Goal: Find specific page/section: Find specific page/section

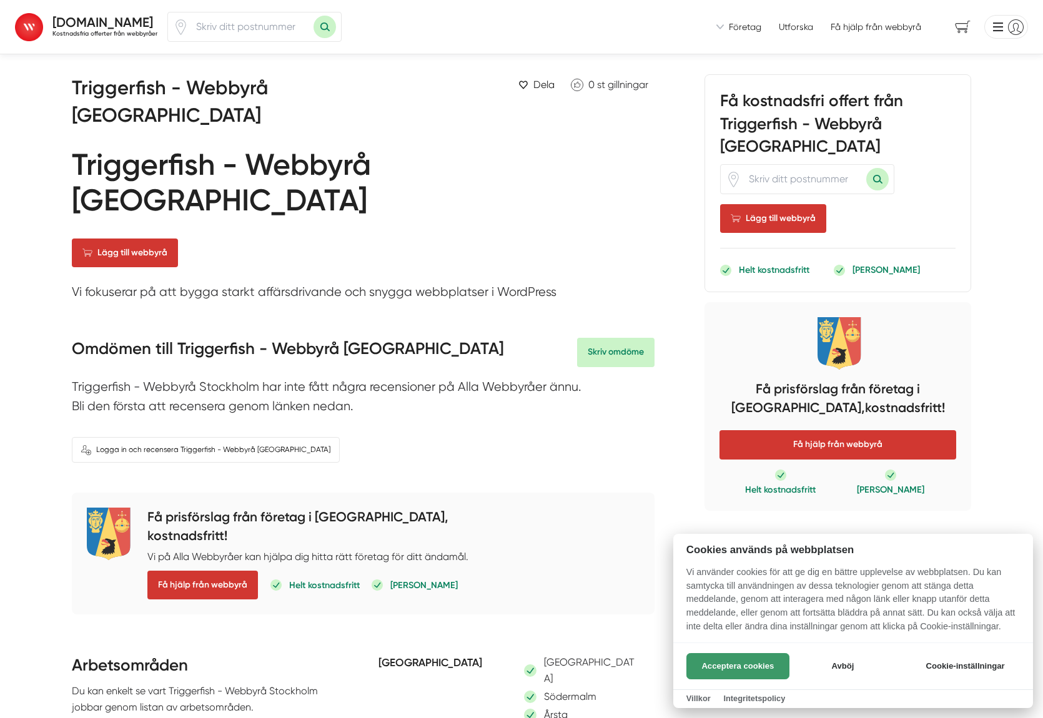
click at [772, 668] on button "Acceptera cookies" at bounding box center [738, 666] width 103 height 26
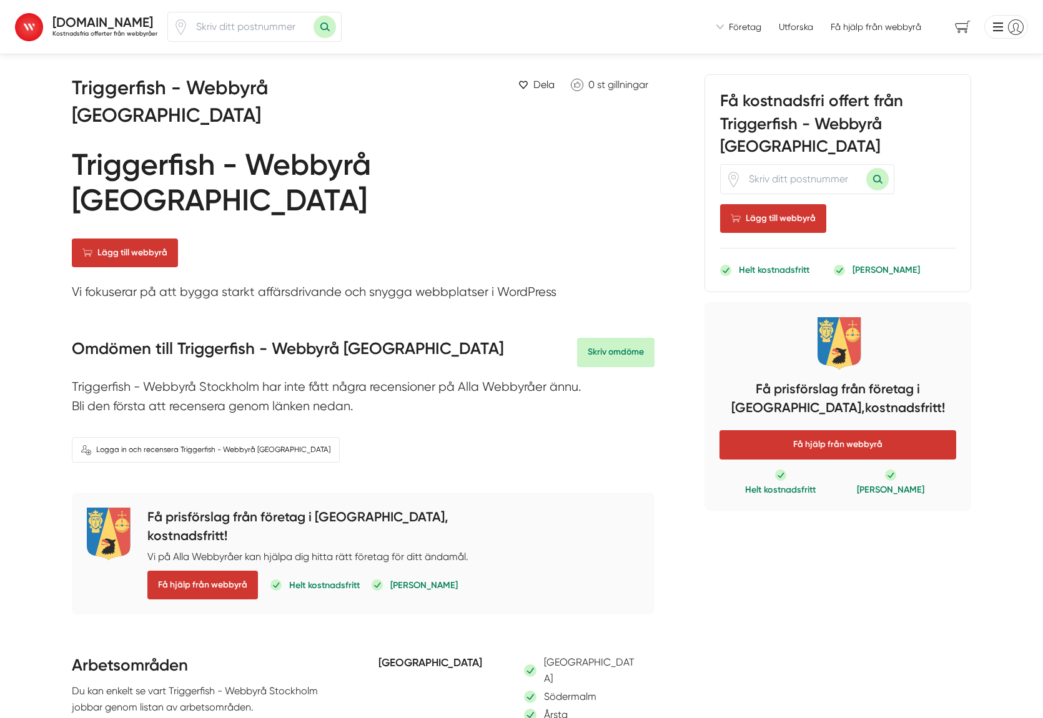
click at [112, 24] on strong "[DOMAIN_NAME]" at bounding box center [102, 22] width 101 height 16
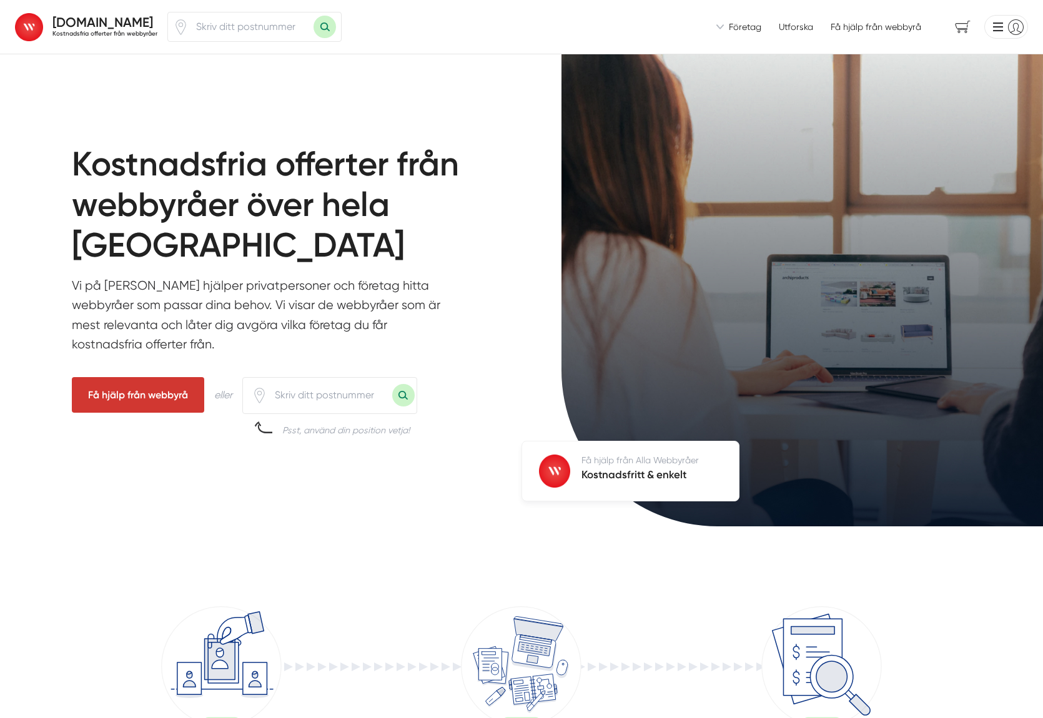
click at [247, 26] on input "number" at bounding box center [251, 26] width 125 height 29
type input "11864"
click at [332, 25] on button "Sök med postnummer" at bounding box center [325, 27] width 22 height 22
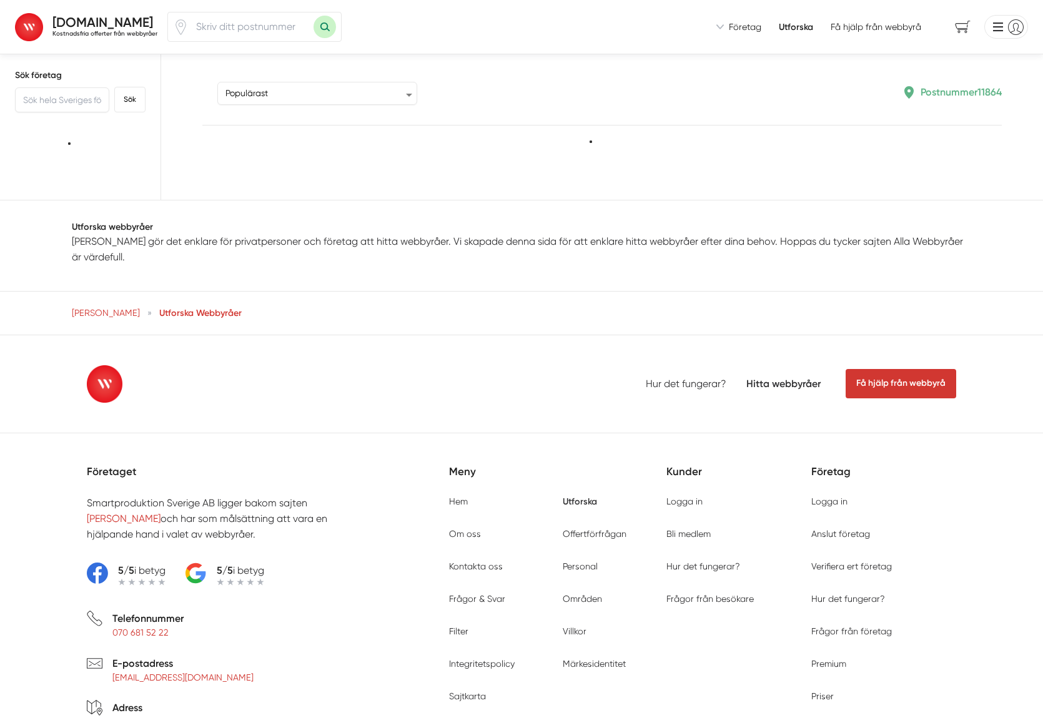
scroll to position [186, 0]
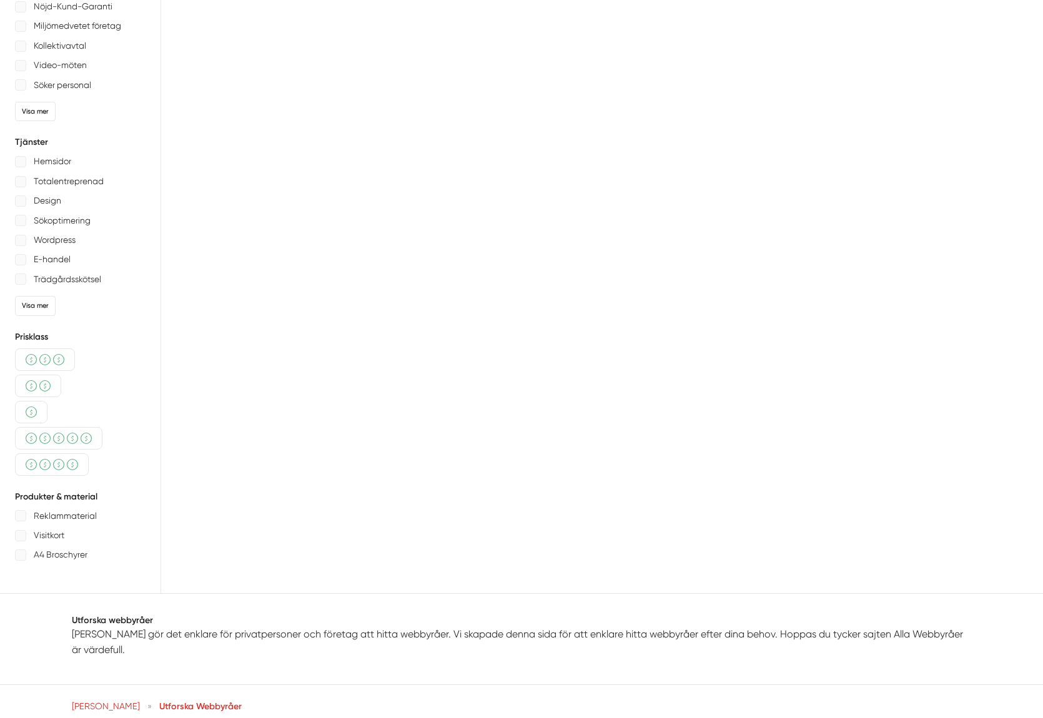
type input "11864"
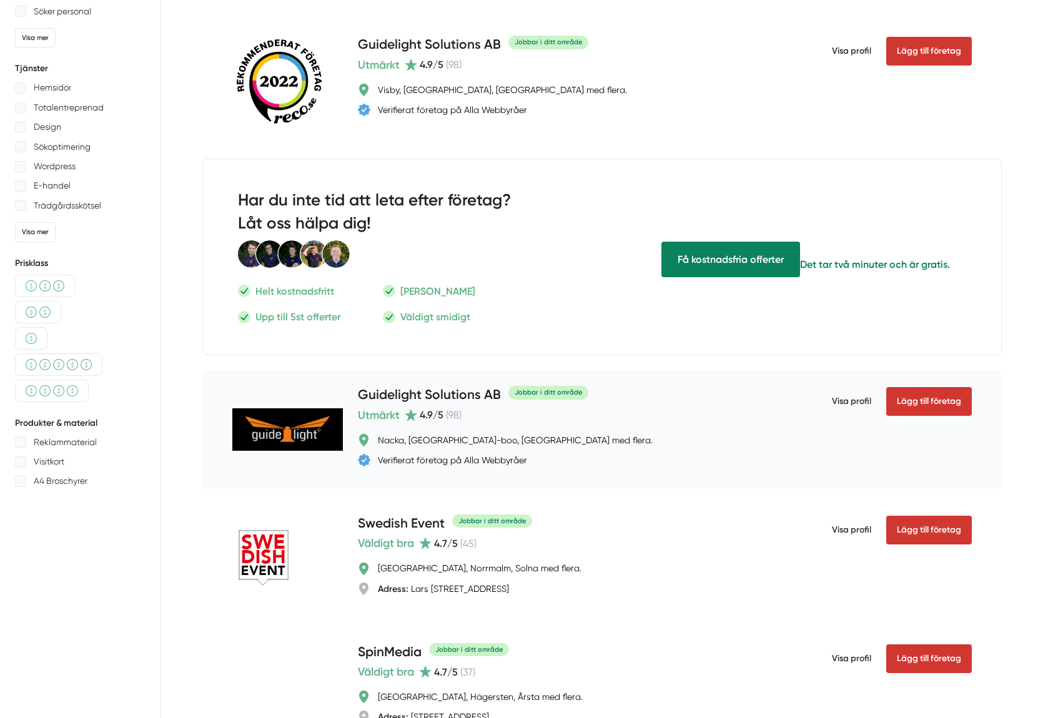
scroll to position [64, 0]
